Goal: Download file/media

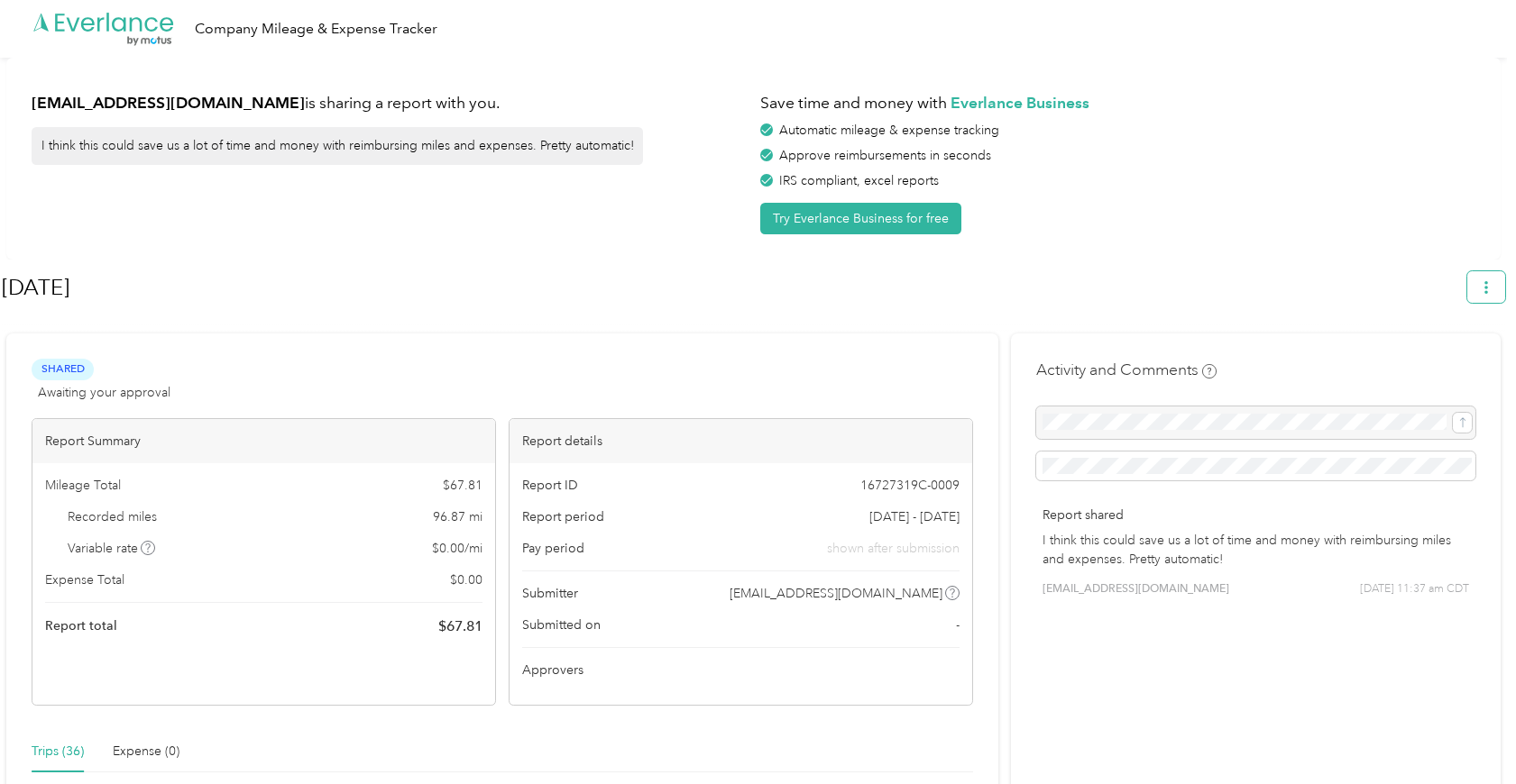
click at [1489, 290] on button "button" at bounding box center [1487, 287] width 38 height 32
click at [1459, 363] on span "Download" at bounding box center [1443, 372] width 59 height 19
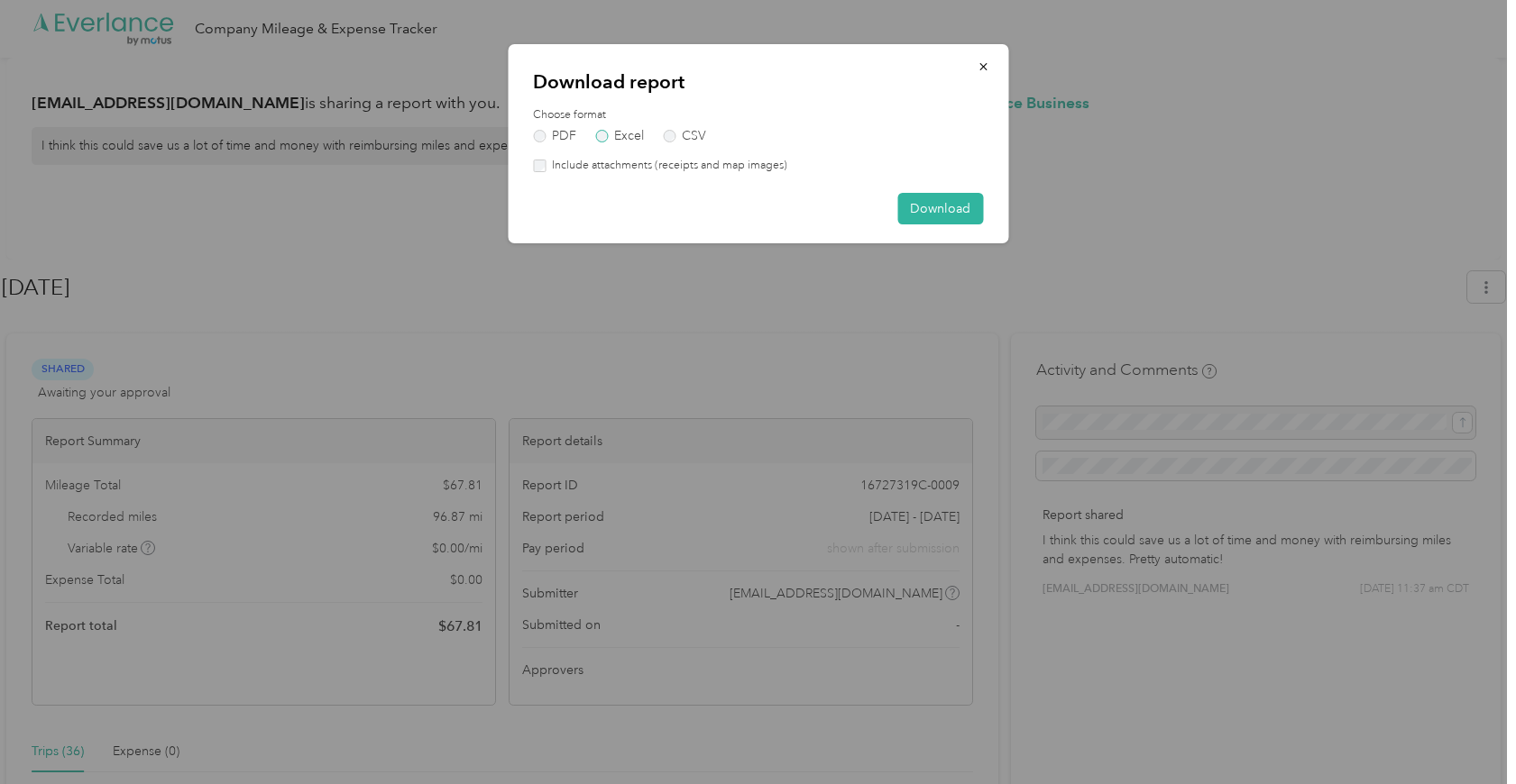
click at [609, 135] on label "Excel" at bounding box center [619, 137] width 48 height 13
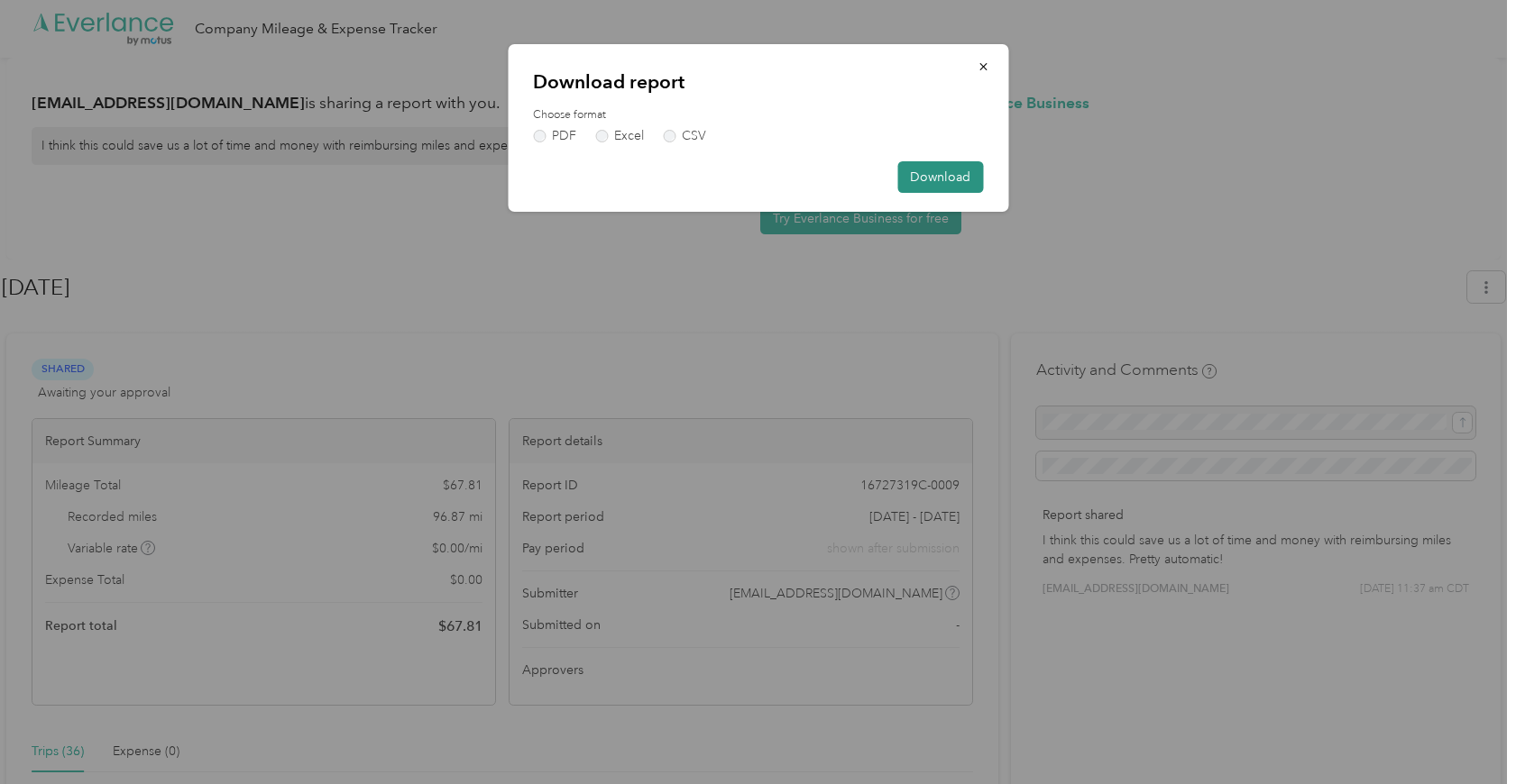
click at [947, 178] on button "Download" at bounding box center [940, 177] width 86 height 32
